Goal: Check status: Check status

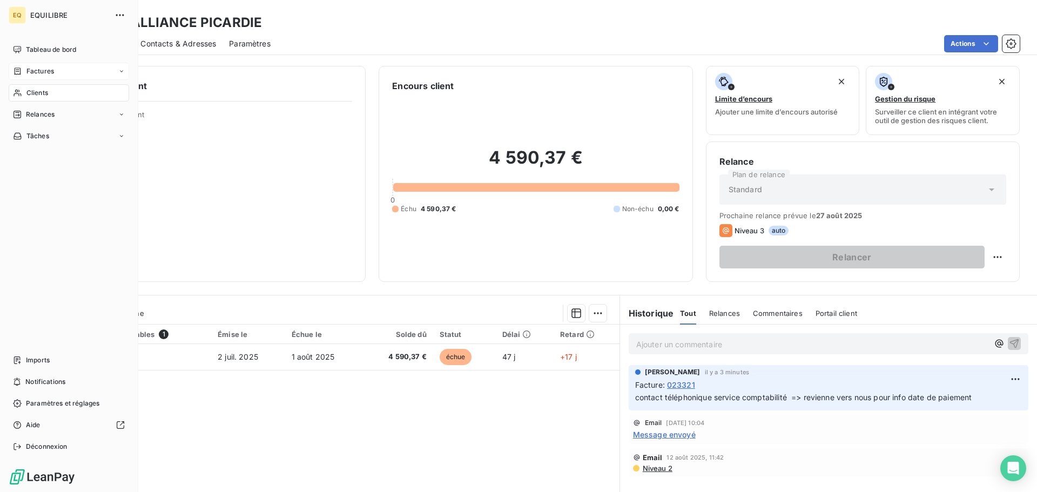
click at [46, 67] on span "Factures" at bounding box center [40, 71] width 28 height 10
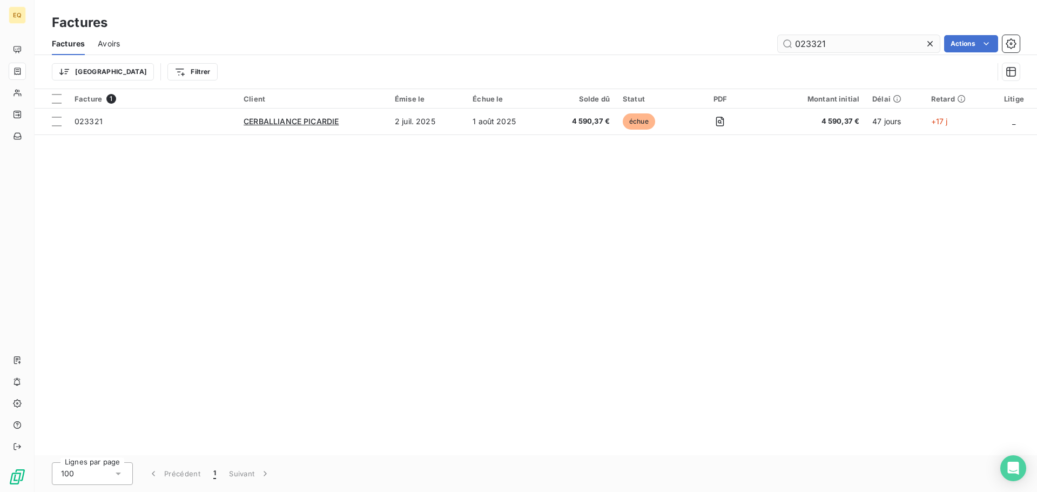
drag, startPoint x: 838, startPoint y: 48, endPoint x: 778, endPoint y: 45, distance: 59.4
click at [778, 45] on input "023321" at bounding box center [859, 43] width 162 height 17
type input "022902"
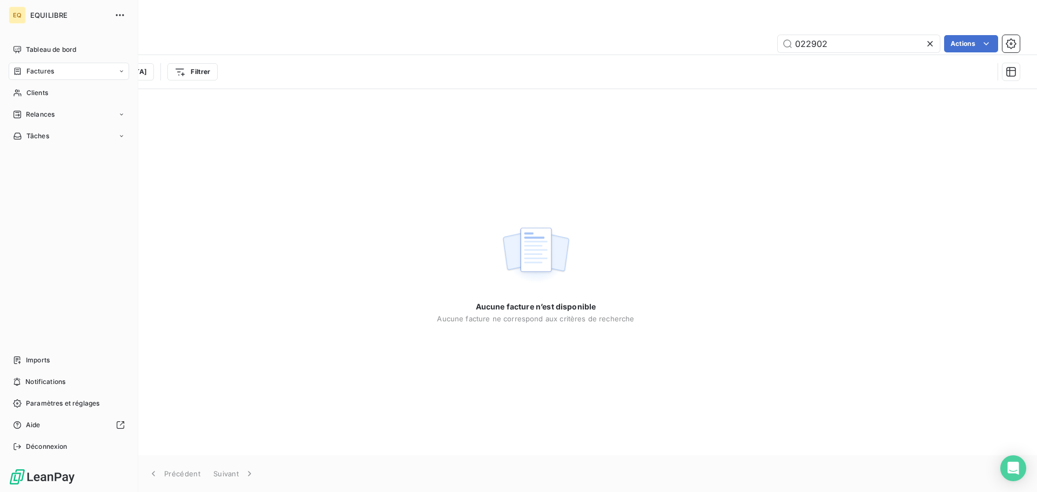
click at [51, 70] on span "Factures" at bounding box center [40, 71] width 28 height 10
click at [64, 91] on div "Factures" at bounding box center [75, 92] width 107 height 17
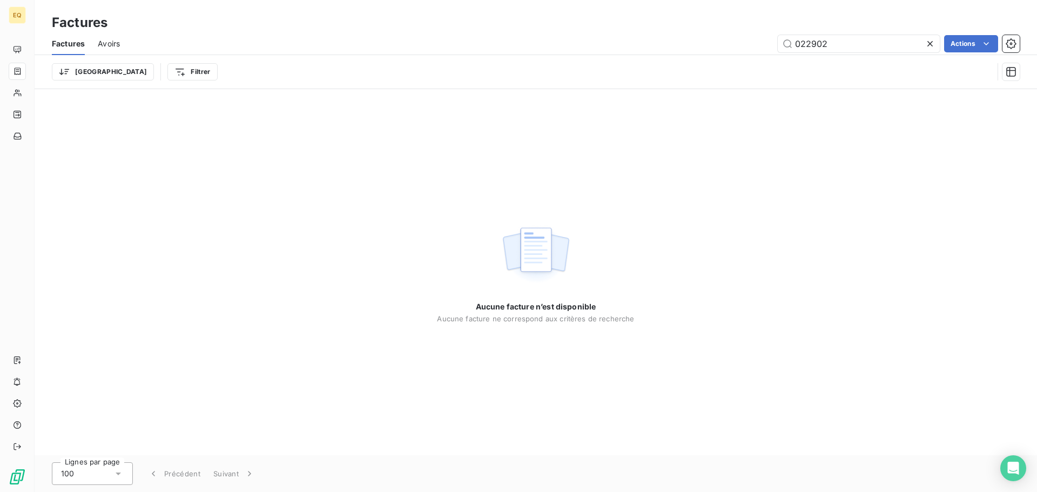
click at [928, 41] on icon at bounding box center [929, 43] width 11 height 11
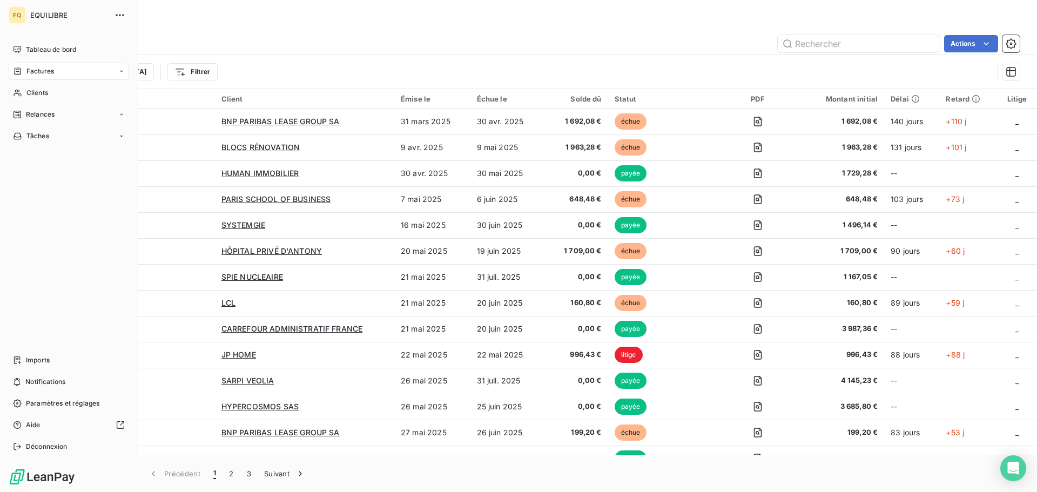
click at [63, 71] on div "Factures" at bounding box center [69, 71] width 120 height 17
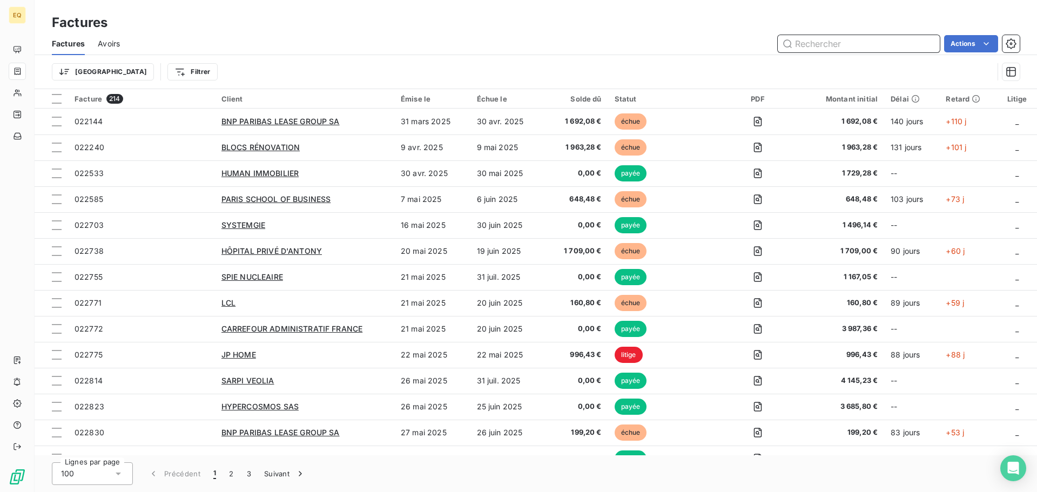
click at [827, 43] on input "text" at bounding box center [859, 43] width 162 height 17
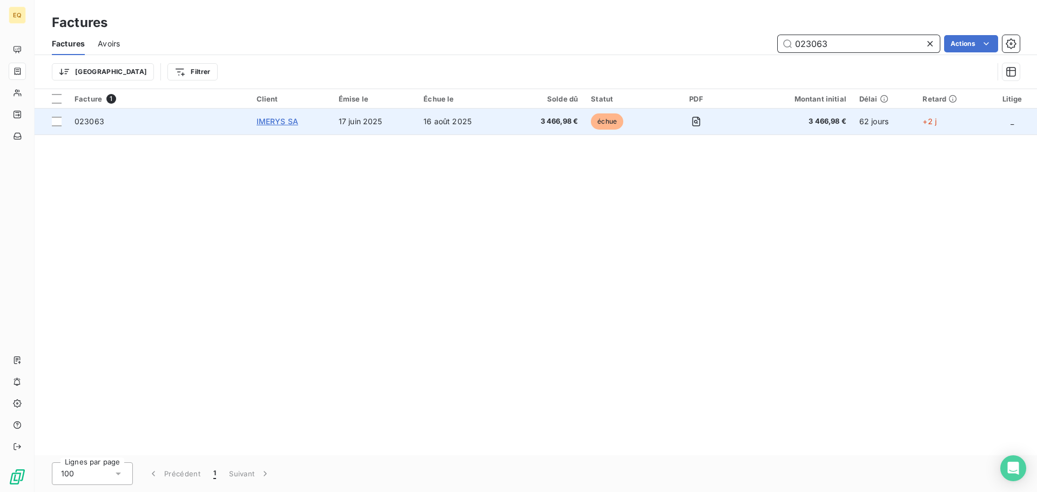
type input "023063"
click at [276, 121] on span "IMERYS SA" at bounding box center [278, 121] width 42 height 9
